Goal: Transaction & Acquisition: Purchase product/service

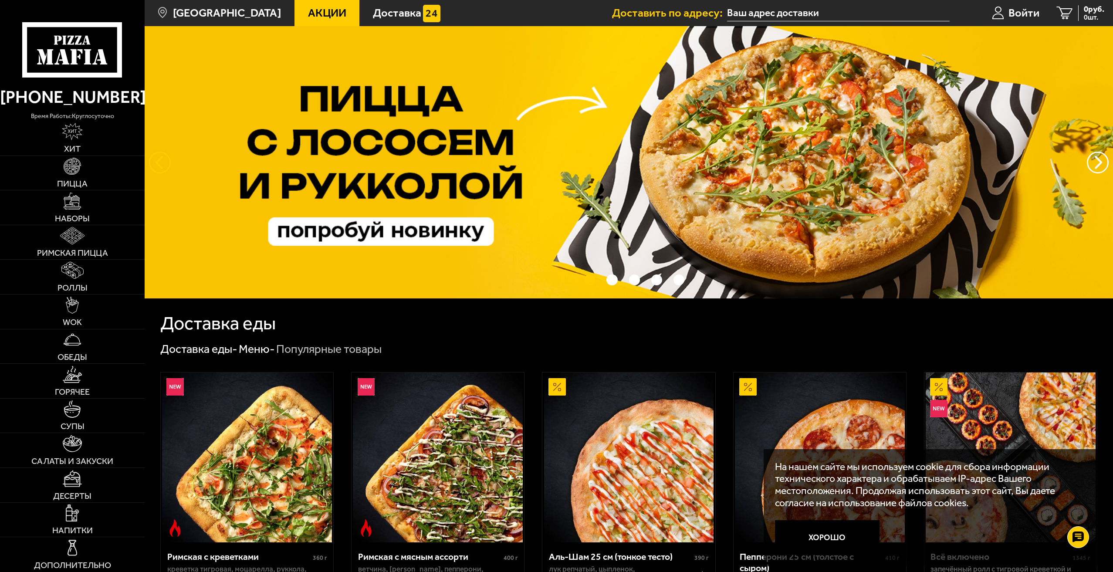
click at [156, 164] on button "следующий" at bounding box center [160, 163] width 22 height 22
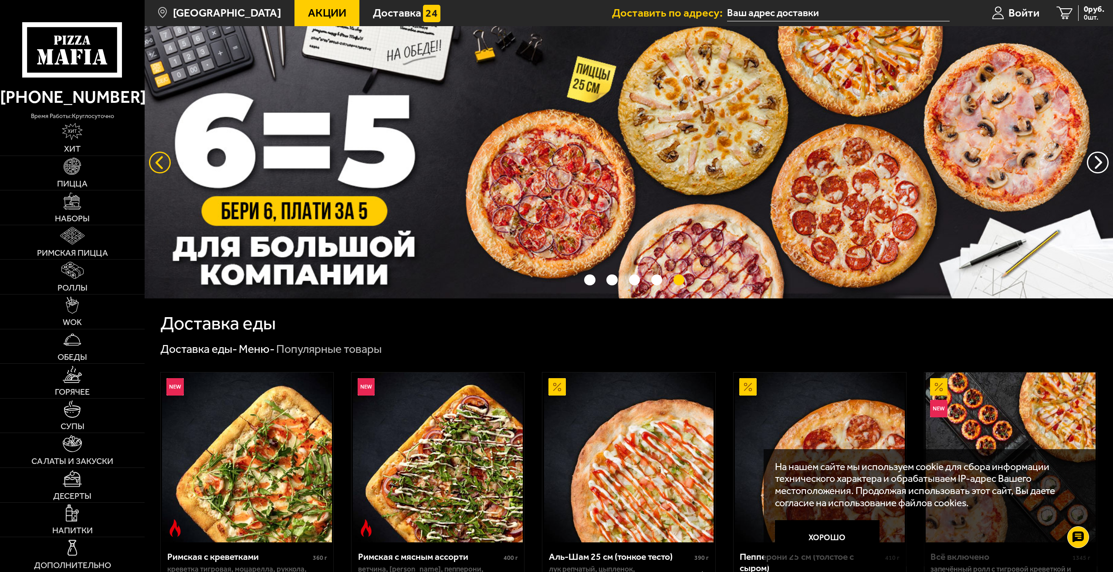
click at [156, 164] on button "следующий" at bounding box center [160, 163] width 22 height 22
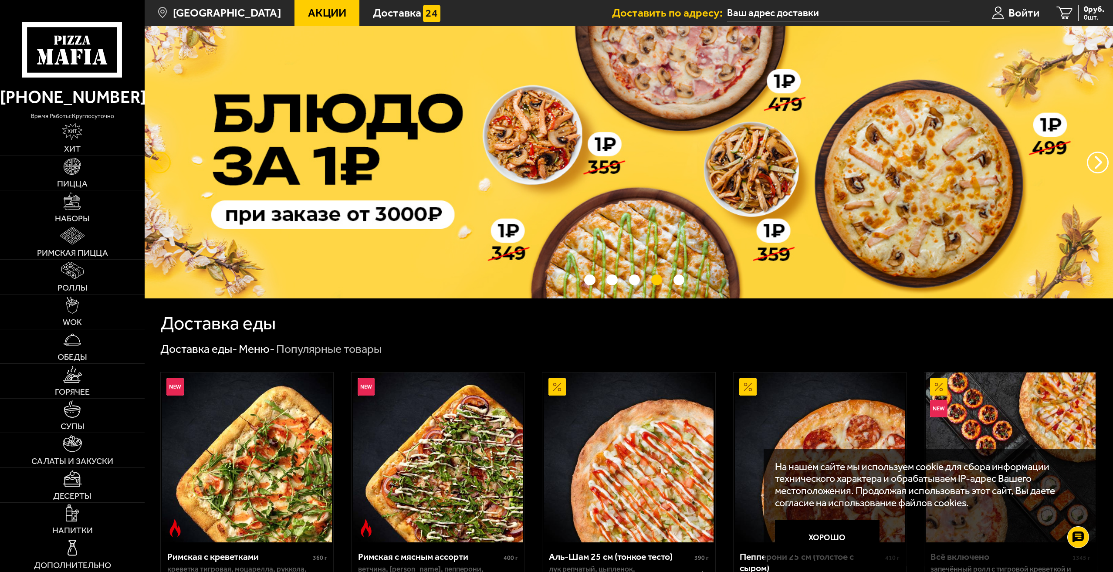
click at [155, 165] on button "следующий" at bounding box center [160, 163] width 22 height 22
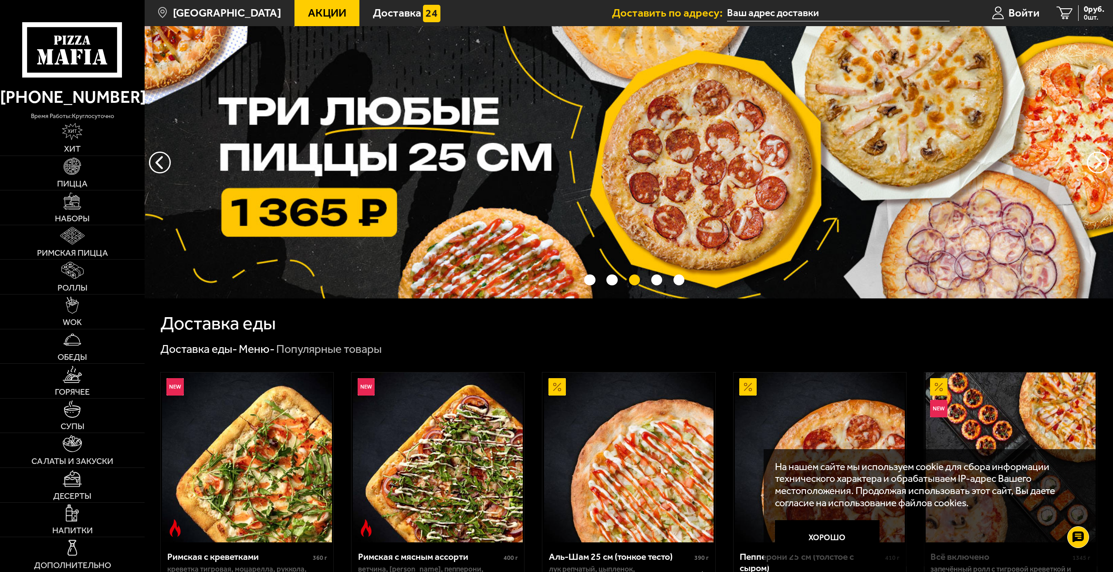
click at [308, 14] on span "Акции" at bounding box center [327, 12] width 38 height 11
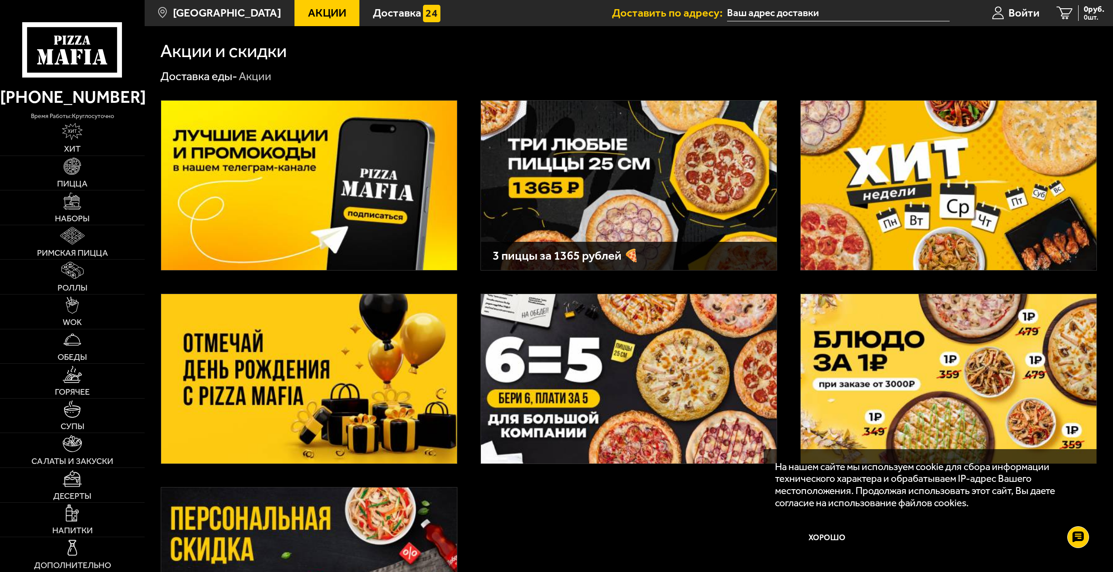
click at [843, 227] on img at bounding box center [948, 185] width 296 height 169
